Goal: Information Seeking & Learning: Learn about a topic

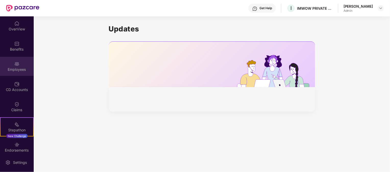
click at [21, 70] on div "Employees" at bounding box center [17, 69] width 34 height 5
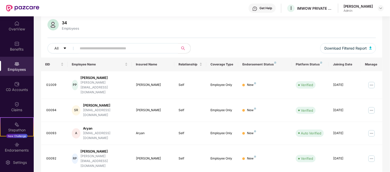
scroll to position [57, 0]
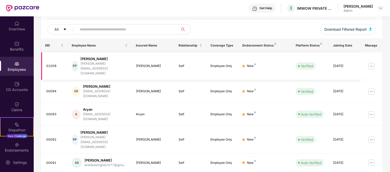
click at [98, 59] on div "[PERSON_NAME]" at bounding box center [104, 58] width 47 height 5
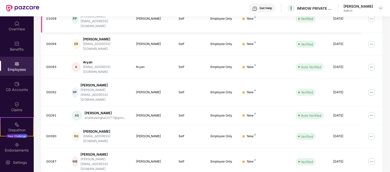
scroll to position [113, 0]
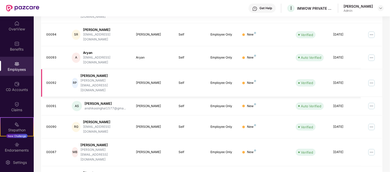
click at [372, 79] on img at bounding box center [372, 83] width 8 height 8
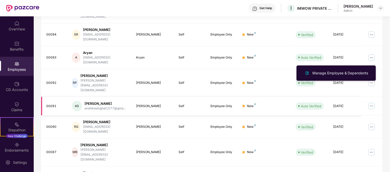
click at [119, 97] on td "AS [PERSON_NAME] anshikasinghal1577@gma..." at bounding box center [100, 106] width 64 height 19
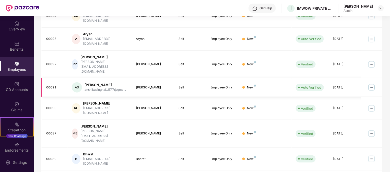
scroll to position [141, 0]
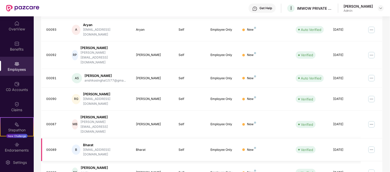
click at [372, 146] on img at bounding box center [372, 150] width 8 height 8
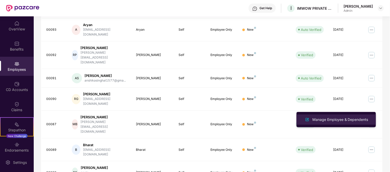
click at [357, 120] on div "Manage Employee & Dependents" at bounding box center [341, 120] width 58 height 6
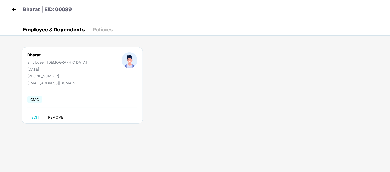
click at [58, 116] on span "REMOVE" at bounding box center [55, 117] width 15 height 4
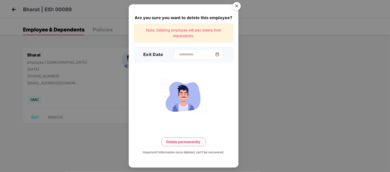
click at [198, 58] on div at bounding box center [199, 54] width 50 height 10
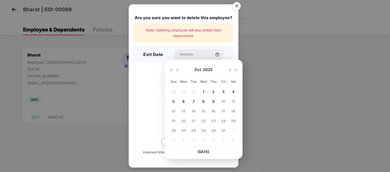
click at [177, 70] on img at bounding box center [178, 70] width 4 height 4
click at [229, 69] on img at bounding box center [230, 70] width 4 height 4
click at [202, 100] on span "10" at bounding box center [204, 101] width 4 height 4
type input "**********"
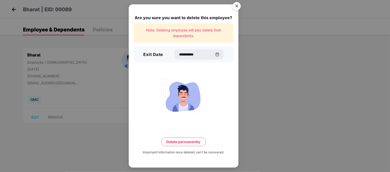
click at [188, 141] on button "Delete permanently" at bounding box center [183, 141] width 45 height 9
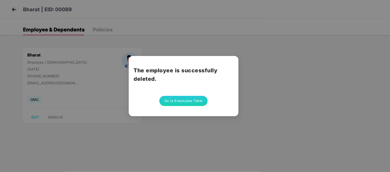
click at [192, 99] on button "Go to Employees Table" at bounding box center [183, 101] width 49 height 10
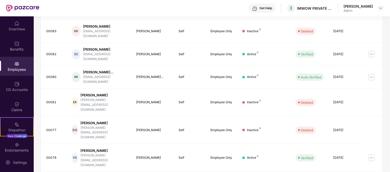
scroll to position [145, 0]
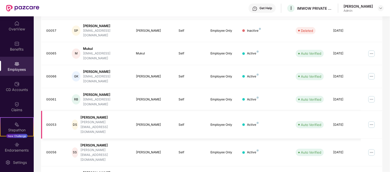
scroll to position [141, 0]
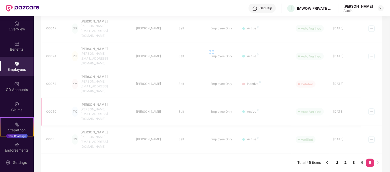
scroll to position [48, 0]
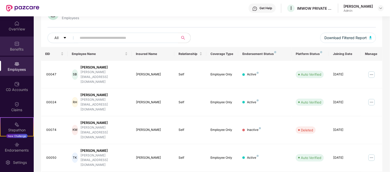
click at [18, 50] on div "Benefits" at bounding box center [17, 49] width 34 height 5
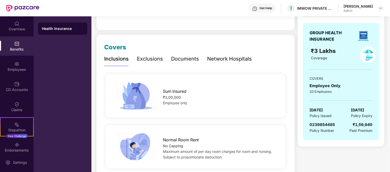
click at [150, 59] on div "Exclusions" at bounding box center [150, 59] width 26 height 8
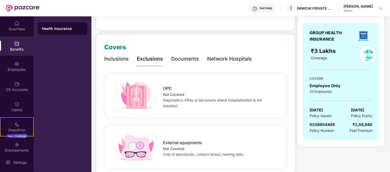
click at [193, 60] on div "Documents" at bounding box center [185, 59] width 28 height 8
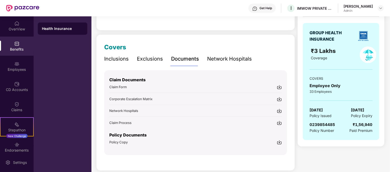
click at [231, 60] on div "Network Hospitals" at bounding box center [229, 59] width 45 height 8
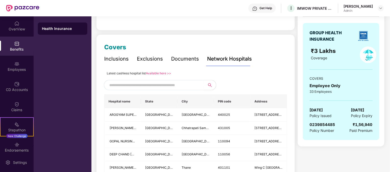
click at [118, 61] on div "Inclusions" at bounding box center [116, 59] width 25 height 8
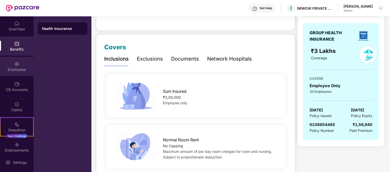
click at [16, 66] on img at bounding box center [16, 63] width 5 height 5
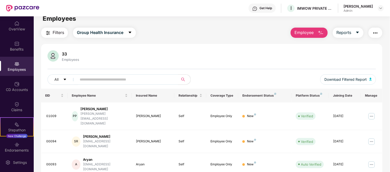
scroll to position [0, 0]
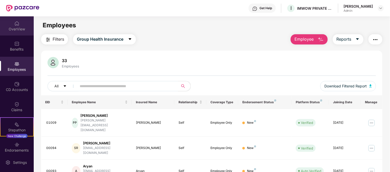
click at [15, 25] on img at bounding box center [16, 23] width 5 height 5
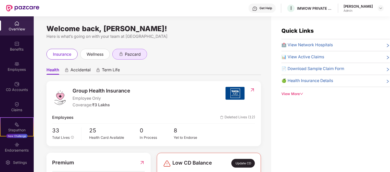
click at [131, 56] on span "pazcard" at bounding box center [133, 54] width 16 height 6
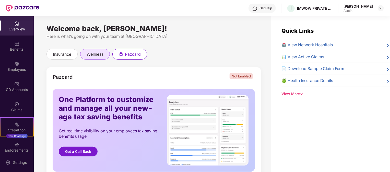
click at [91, 54] on span "wellness" at bounding box center [95, 54] width 17 height 6
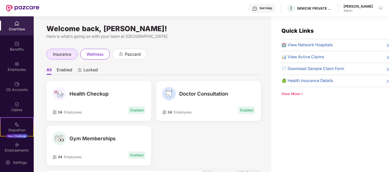
click at [71, 53] on span "insurance" at bounding box center [62, 54] width 18 height 6
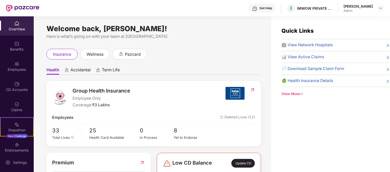
click at [80, 70] on span "Accidental" at bounding box center [81, 70] width 20 height 7
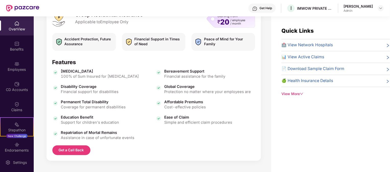
scroll to position [87, 0]
click at [175, 88] on span "Global Coverage" at bounding box center [207, 86] width 87 height 5
click at [86, 107] on span "Coverage for permanent disabilities" at bounding box center [93, 106] width 65 height 5
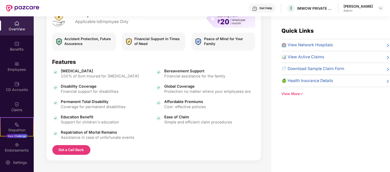
click at [105, 122] on span "Support for children's education" at bounding box center [90, 122] width 58 height 5
click at [110, 137] on span "Assistance in case of unfortunate events" at bounding box center [98, 137] width 74 height 5
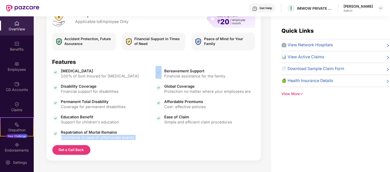
click at [110, 137] on span "Assistance in case of unfortunate events" at bounding box center [98, 137] width 74 height 5
click at [195, 123] on span "Simple and efficient claim procedures" at bounding box center [198, 122] width 68 height 5
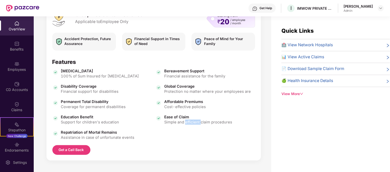
click at [195, 123] on span "Simple and efficient claim procedures" at bounding box center [198, 122] width 68 height 5
click at [191, 108] on span "Cost-effective policies" at bounding box center [185, 106] width 42 height 5
drag, startPoint x: 191, startPoint y: 108, endPoint x: 184, endPoint y: 100, distance: 10.5
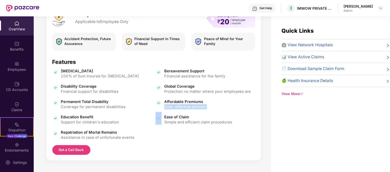
click at [190, 108] on span "Cost-effective policies" at bounding box center [185, 106] width 42 height 5
click at [191, 89] on span "Protection no matter where your employees are" at bounding box center [207, 91] width 87 height 5
drag, startPoint x: 207, startPoint y: 96, endPoint x: 191, endPoint y: 94, distance: 15.4
click at [207, 96] on div "[MEDICAL_DATA] 100% of Sum Insured for [MEDICAL_DATA] Disability Coverage Finan…" at bounding box center [153, 104] width 203 height 72
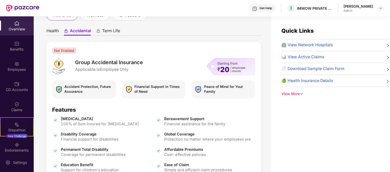
scroll to position [30, 0]
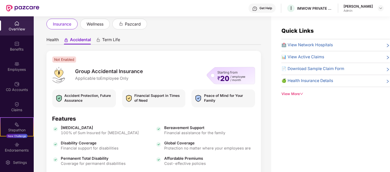
click at [115, 41] on span "Term Life" at bounding box center [111, 40] width 18 height 7
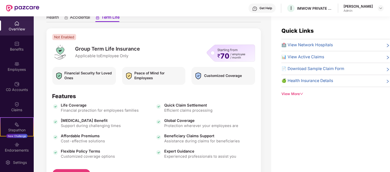
scroll to position [59, 0]
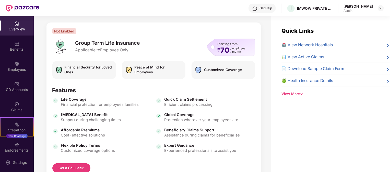
click at [218, 72] on div "Customized Coverage" at bounding box center [223, 70] width 38 height 11
click at [131, 74] on img at bounding box center [129, 70] width 8 height 11
drag, startPoint x: 162, startPoint y: 72, endPoint x: 73, endPoint y: 66, distance: 89.7
click at [73, 65] on div "Financial Security for Loved Ones Peace of Mind for Employees Customized Covera…" at bounding box center [153, 70] width 209 height 18
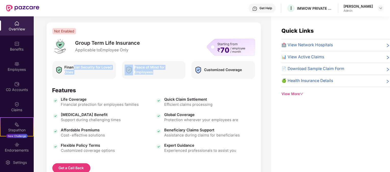
click at [139, 73] on span "Peace of Mind for Employees" at bounding box center [159, 70] width 49 height 10
drag, startPoint x: 42, startPoint y: 80, endPoint x: 35, endPoint y: 81, distance: 7.2
click at [35, 81] on div "Welcome back, [PERSON_NAME]! Here is what’s going on with your team at Pazcare …" at bounding box center [153, 97] width 238 height 162
click at [148, 89] on div "Features" at bounding box center [153, 90] width 203 height 7
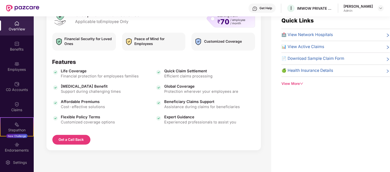
scroll to position [16, 0]
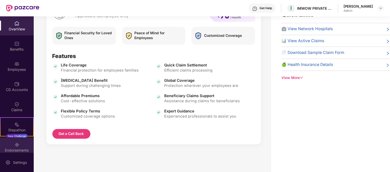
click at [14, 150] on div "Endorsements" at bounding box center [17, 150] width 34 height 5
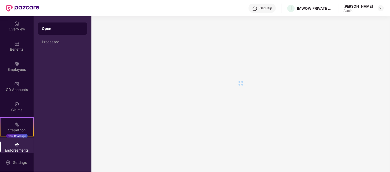
scroll to position [0, 0]
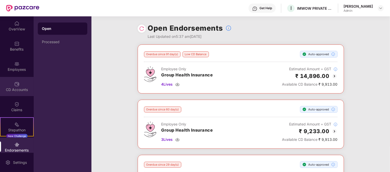
click at [18, 85] on img at bounding box center [16, 84] width 5 height 5
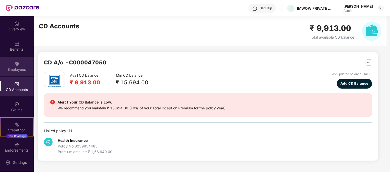
click at [16, 67] on div "Employees" at bounding box center [17, 69] width 34 height 5
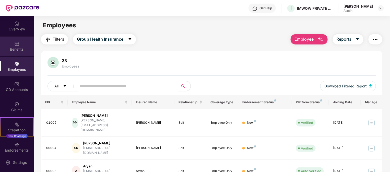
click at [17, 51] on div "Benefits" at bounding box center [17, 49] width 34 height 5
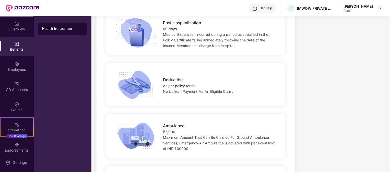
scroll to position [426, 0]
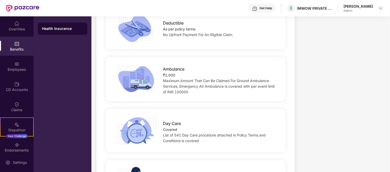
click at [181, 93] on span "Maximum Amount That Can Be Claimed For Ground Ambulance Services, Emergency Air…" at bounding box center [219, 86] width 112 height 16
click at [178, 92] on span "Maximum Amount That Can Be Claimed For Ground Ambulance Services, Emergency Air…" at bounding box center [219, 86] width 112 height 16
click at [179, 92] on span "Maximum Amount That Can Be Claimed For Ground Ambulance Services, Emergency Air…" at bounding box center [219, 86] width 112 height 16
drag, startPoint x: 177, startPoint y: 92, endPoint x: 181, endPoint y: 92, distance: 4.1
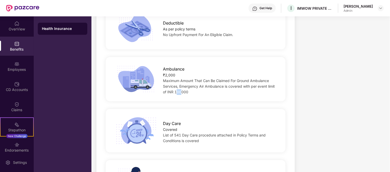
click at [181, 92] on span "Maximum Amount That Can Be Claimed For Ground Ambulance Services, Emergency Air…" at bounding box center [219, 86] width 112 height 16
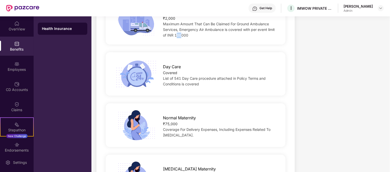
scroll to position [511, 0]
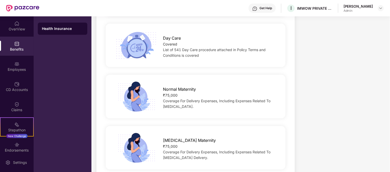
click at [247, 59] on div "Day Care Covered List of 541 Day Care procedure attached in Policy Terms and Co…" at bounding box center [196, 45] width 196 height 31
click at [176, 56] on span "List of 541 Day Care procedure attached in Policy Terms and Conditions is cover…" at bounding box center [214, 53] width 103 height 10
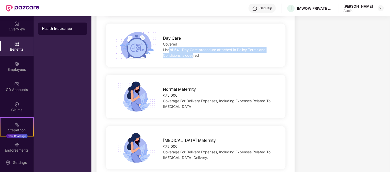
drag, startPoint x: 190, startPoint y: 55, endPoint x: 168, endPoint y: 46, distance: 22.9
click at [168, 46] on div "Day Care Covered List of 541 Day Care procedure attached in Policy Terms and Co…" at bounding box center [220, 45] width 131 height 26
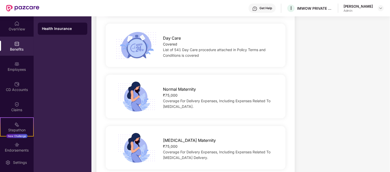
click at [201, 53] on div "List of 541 Day Care procedure attached in Policy Terms and Conditions is cover…" at bounding box center [220, 52] width 114 height 11
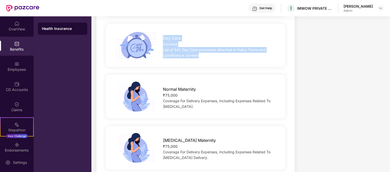
drag, startPoint x: 200, startPoint y: 56, endPoint x: 163, endPoint y: 38, distance: 41.8
click at [163, 38] on div "Day Care Covered List of 541 Day Care procedure attached in Policy Terms and Co…" at bounding box center [220, 45] width 131 height 26
click at [279, 65] on div "Day Care Covered List of 541 Day Care procedure attached in Policy Terms and Co…" at bounding box center [196, 45] width 180 height 43
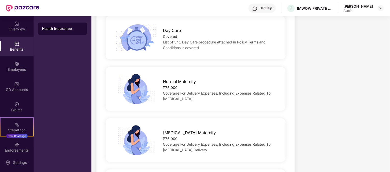
scroll to position [539, 0]
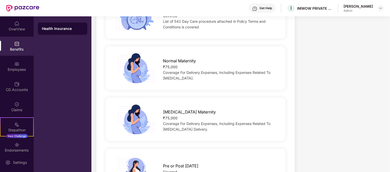
drag, startPoint x: 192, startPoint y: 78, endPoint x: 163, endPoint y: 60, distance: 34.7
click at [163, 60] on div "Normal Maternity ₹75,000 Coverage For Delivery Expenses, Including Expenses Rel…" at bounding box center [220, 68] width 131 height 26
click at [275, 78] on div "Coverage For Delivery Expenses, Including Expenses Related To [MEDICAL_DATA]." at bounding box center [220, 75] width 114 height 11
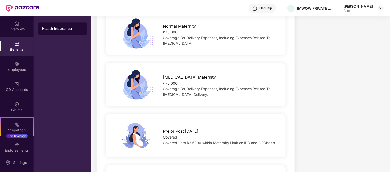
scroll to position [596, 0]
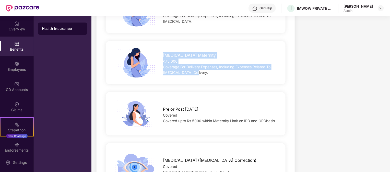
drag, startPoint x: 196, startPoint y: 75, endPoint x: 156, endPoint y: 54, distance: 45.0
click at [156, 54] on div "[MEDICAL_DATA] Maternity ₹75,000 Coverage For Delivery Expenses, Including Expe…" at bounding box center [220, 63] width 131 height 26
click at [247, 71] on div "Coverage For Delivery Expenses, Including Expenses Related To [MEDICAL_DATA] De…" at bounding box center [220, 69] width 114 height 11
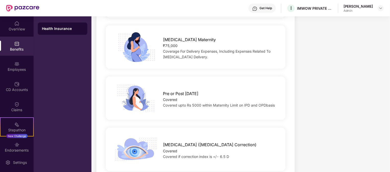
scroll to position [625, 0]
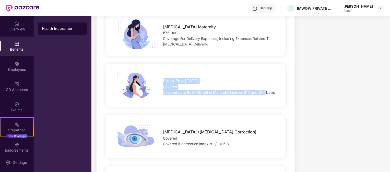
drag, startPoint x: 214, startPoint y: 85, endPoint x: 266, endPoint y: 91, distance: 52.2
click at [266, 91] on div "Pre or Post [DATE] Covered Covered upto Rs 5000 within Maternity Limit on IPD a…" at bounding box center [220, 85] width 131 height 20
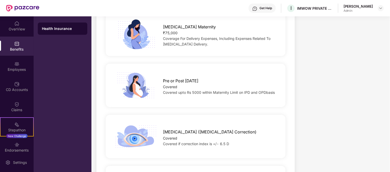
click at [275, 93] on span "Covered upto Rs 5000 within Maternity Limit on IPD and OPDbasis" at bounding box center [219, 92] width 112 height 4
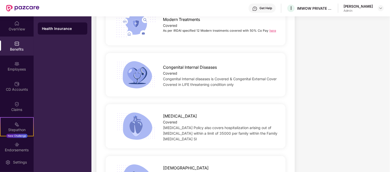
scroll to position [1049, 0]
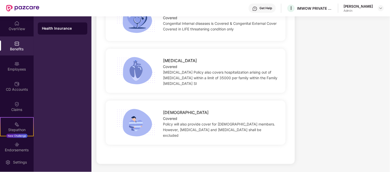
click at [245, 125] on span "Policy will also provide cover for [DEMOGRAPHIC_DATA] members. However, [MEDICA…" at bounding box center [219, 130] width 112 height 16
click at [237, 126] on span "Policy will also provide cover for [DEMOGRAPHIC_DATA] members. However, [MEDICA…" at bounding box center [219, 130] width 112 height 16
click at [176, 133] on span "Policy will also provide cover for [DEMOGRAPHIC_DATA] members. However, [MEDICA…" at bounding box center [219, 130] width 112 height 16
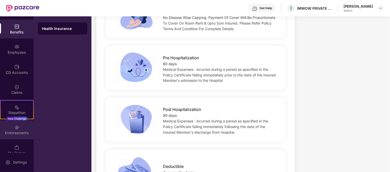
scroll to position [25, 0]
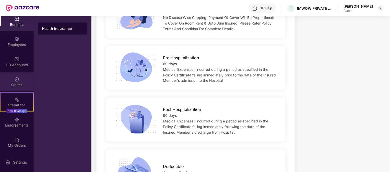
click at [13, 87] on div "Claims" at bounding box center [17, 81] width 34 height 19
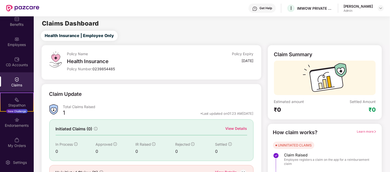
scroll to position [28, 0]
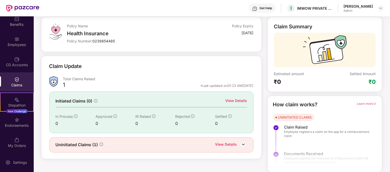
click at [235, 143] on div "View Details" at bounding box center [226, 145] width 22 height 7
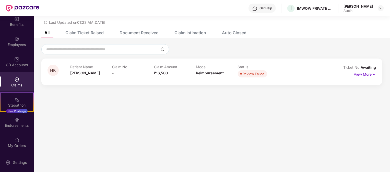
click at [378, 70] on div "HK Patient Name [PERSON_NAME] ... Claim No - Claim Amount ₹16,500 Mode Reimburs…" at bounding box center [211, 72] width 341 height 27
click at [370, 74] on p "View More" at bounding box center [365, 73] width 22 height 7
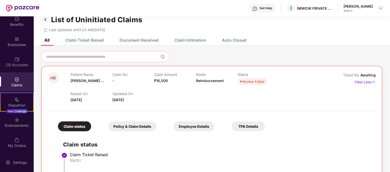
scroll to position [0, 0]
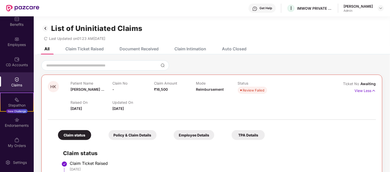
click at [100, 46] on div "Claim Ticket Raised" at bounding box center [81, 48] width 46 height 11
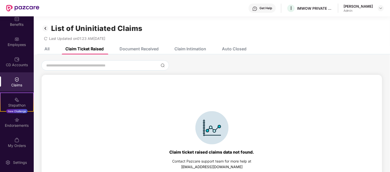
click at [139, 52] on div "Document Received" at bounding box center [135, 48] width 47 height 11
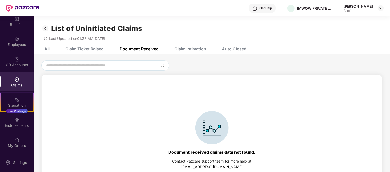
click at [181, 46] on div "Claim Intimation" at bounding box center [186, 48] width 39 height 11
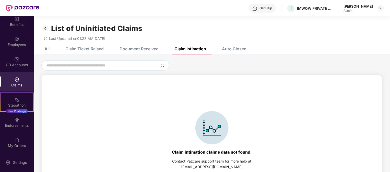
click at [227, 45] on div "Auto Closed" at bounding box center [230, 48] width 32 height 11
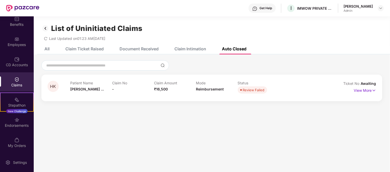
click at [48, 47] on div "All" at bounding box center [46, 48] width 5 height 5
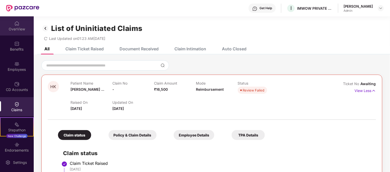
click at [19, 27] on div "OverView" at bounding box center [17, 29] width 34 height 5
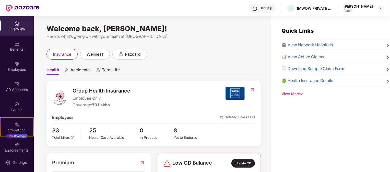
drag, startPoint x: 328, startPoint y: 25, endPoint x: 330, endPoint y: 2, distance: 22.8
click at [328, 25] on div "Quick Links 🏥 View Network Hospitals 📊 View Active Claims 📄 Download Sample Cla…" at bounding box center [330, 102] width 119 height 172
